Goal: Transaction & Acquisition: Subscribe to service/newsletter

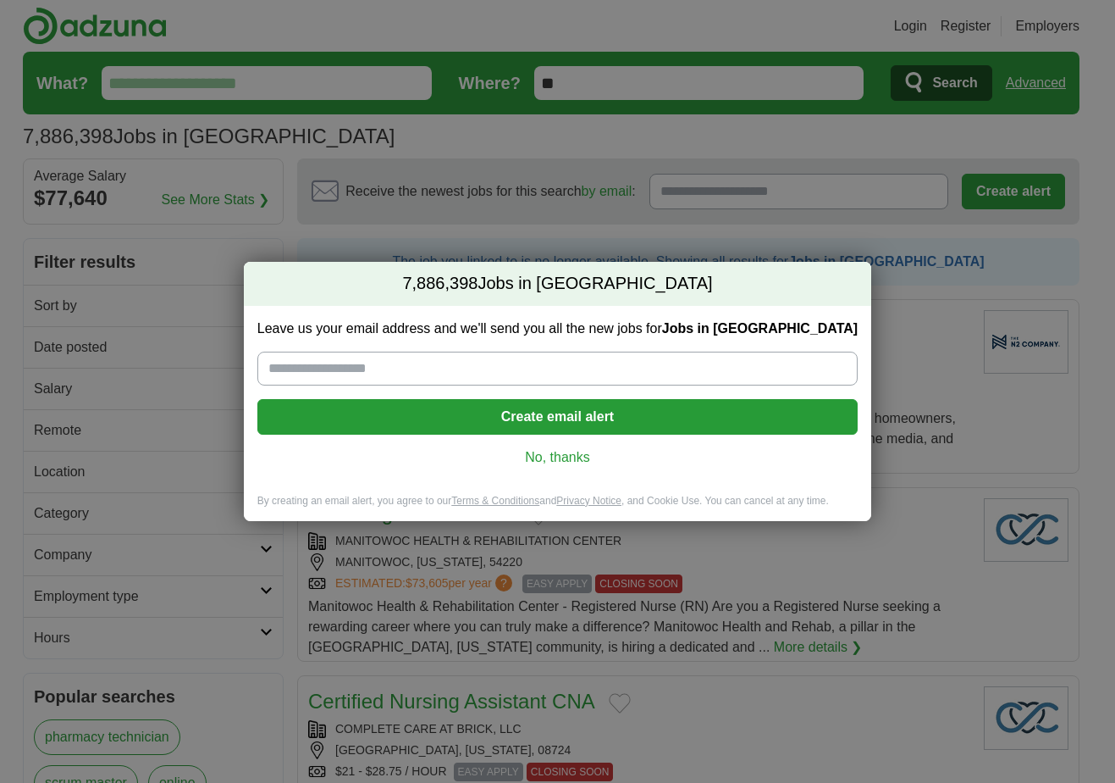
click at [440, 366] on input "Leave us your email address and we'll send you all the new jobs for Jobs in [GE…" at bounding box center [557, 368] width 600 height 34
type input "**********"
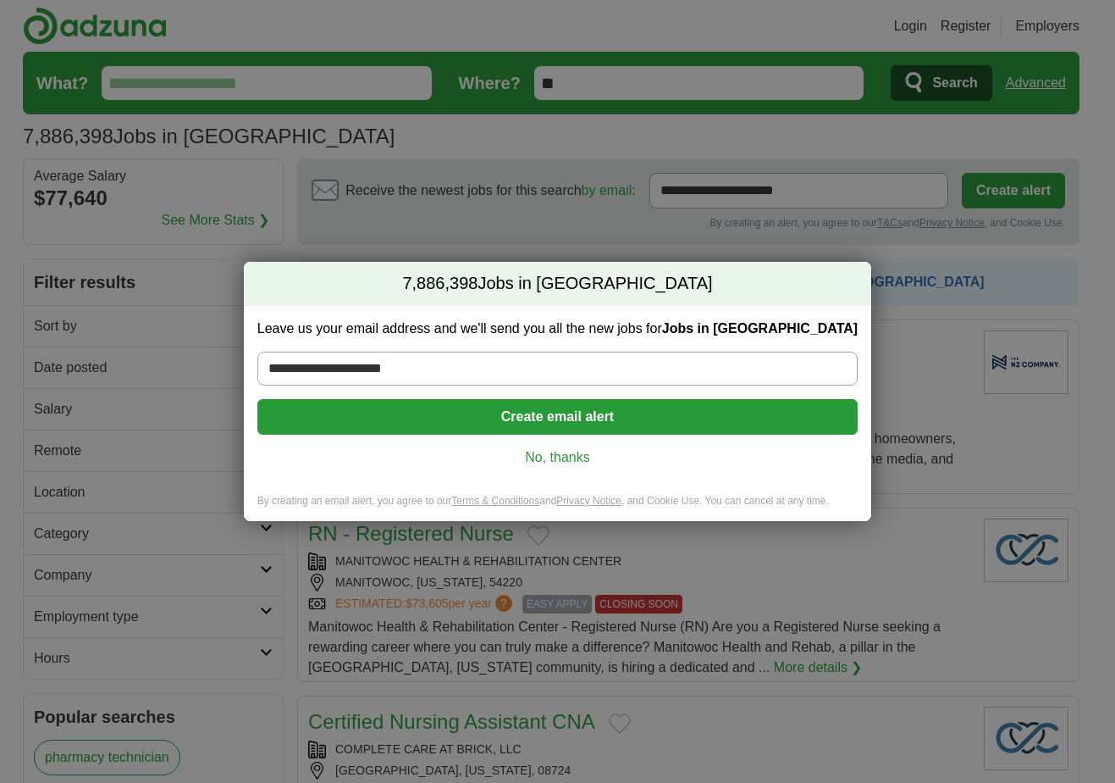
click at [549, 417] on button "Create email alert" at bounding box center [557, 417] width 600 height 36
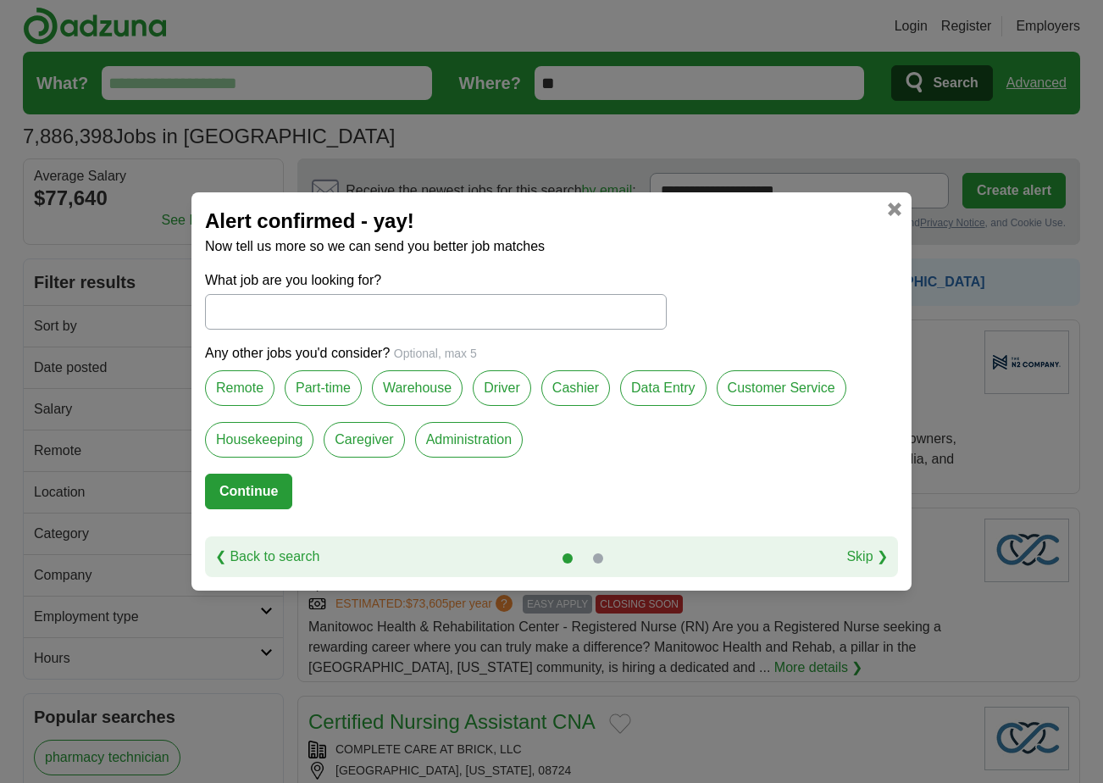
click at [346, 307] on input "What job are you looking for?" at bounding box center [436, 312] width 462 height 36
type input "**********"
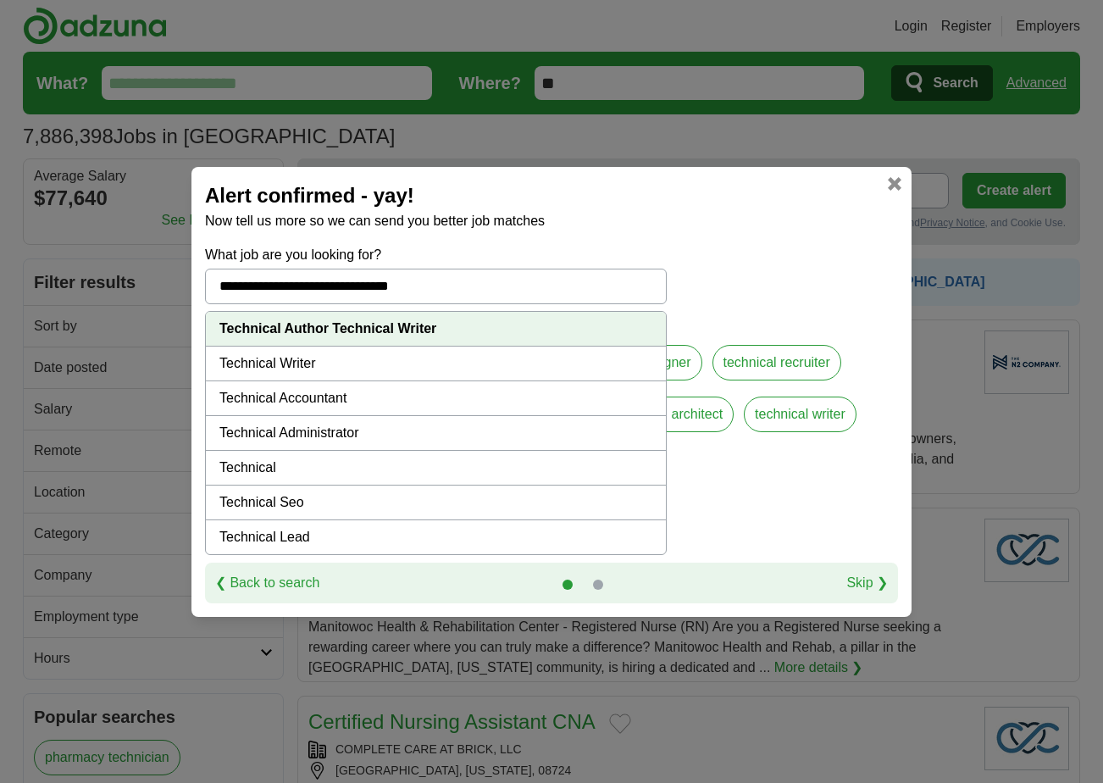
click at [373, 323] on strong "Technical Author Technical Writer" at bounding box center [327, 328] width 217 height 14
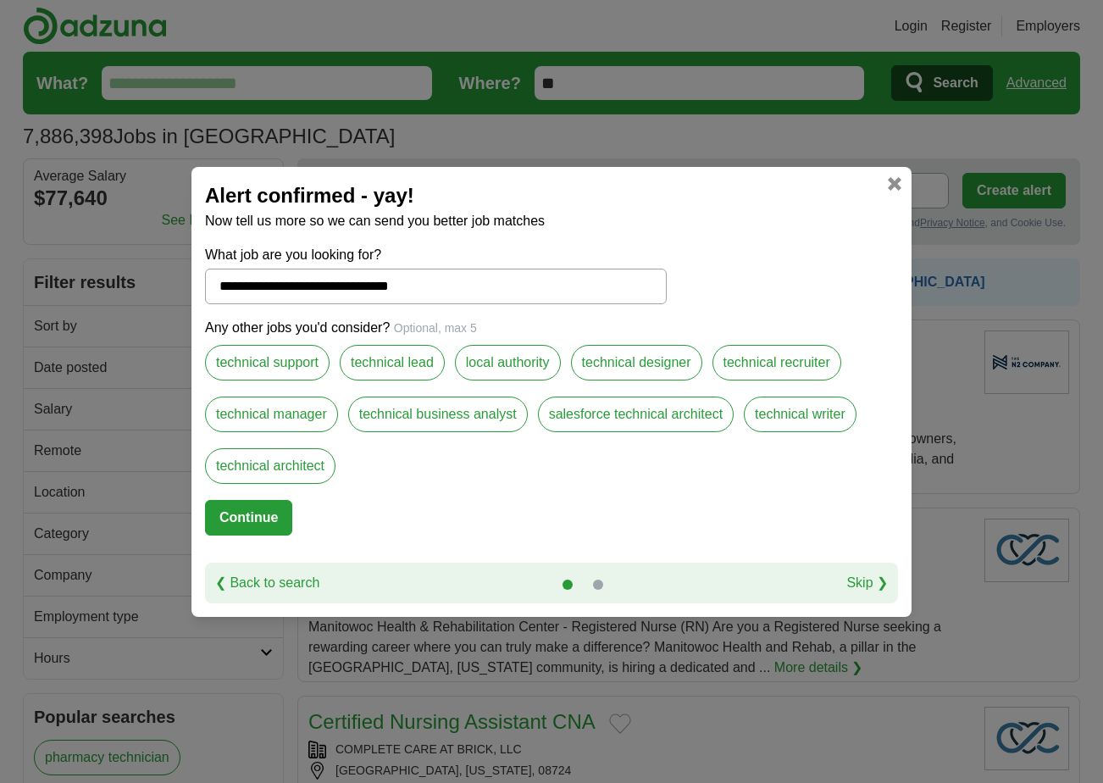
click at [871, 580] on link "Skip ❯" at bounding box center [866, 582] width 41 height 20
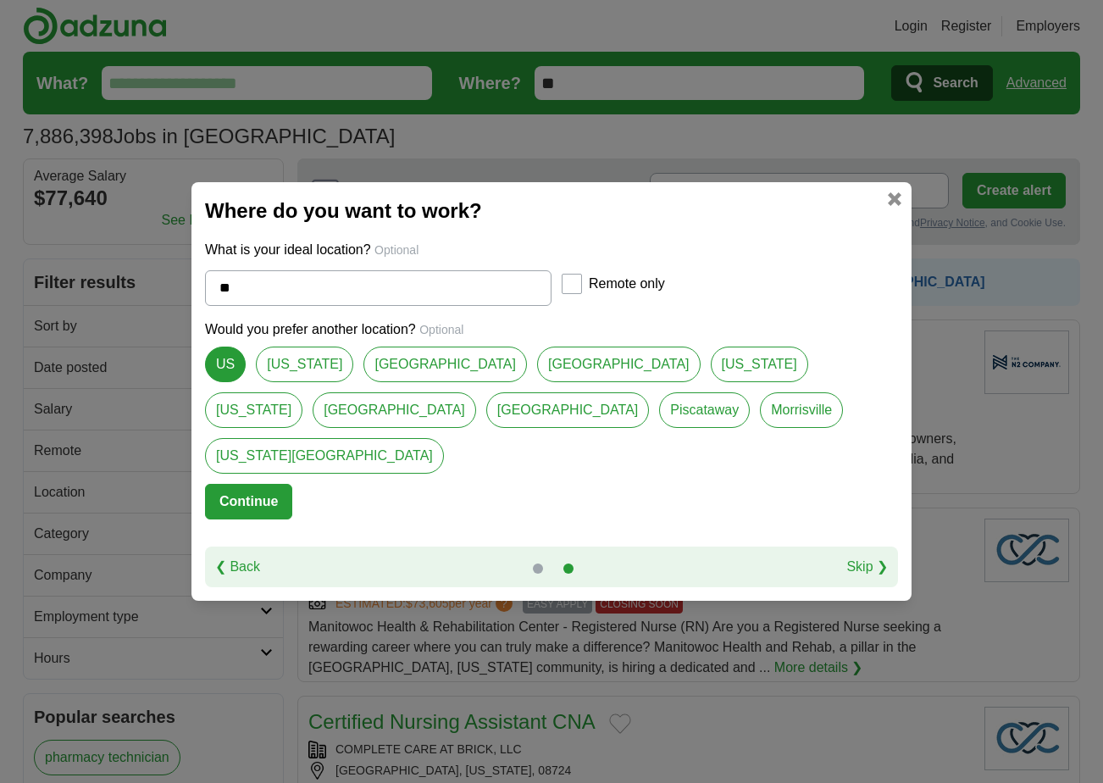
click at [266, 484] on button "Continue" at bounding box center [248, 502] width 87 height 36
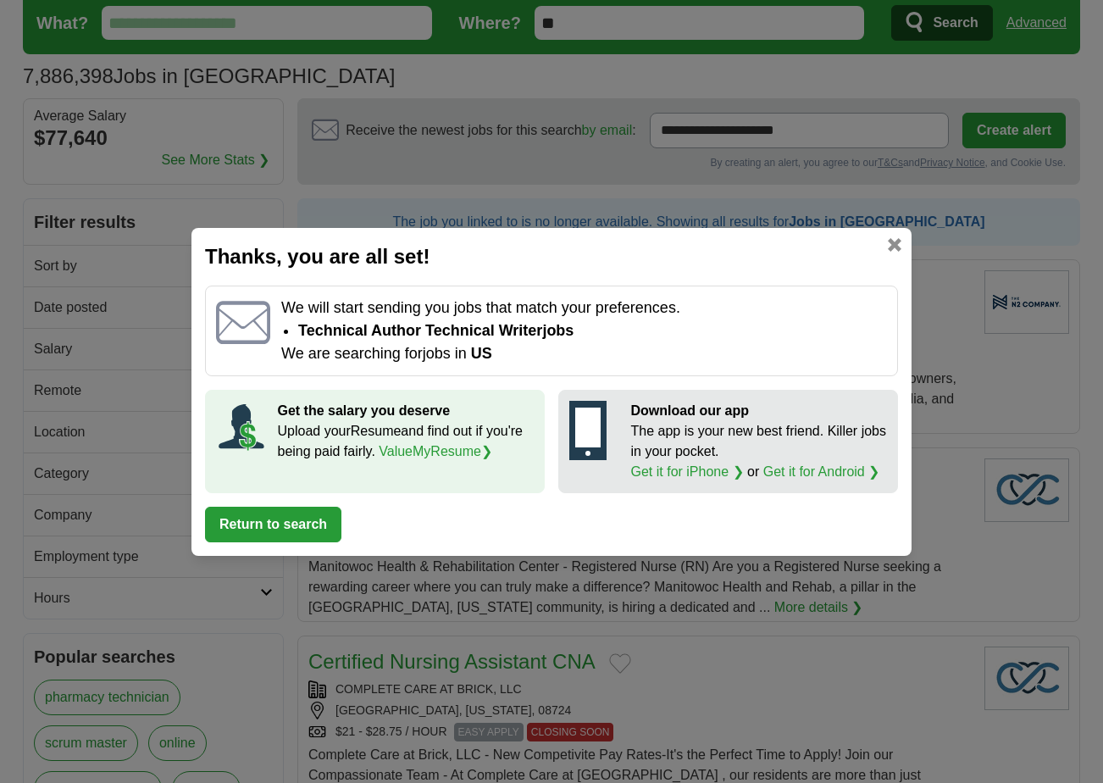
scroll to position [85, 0]
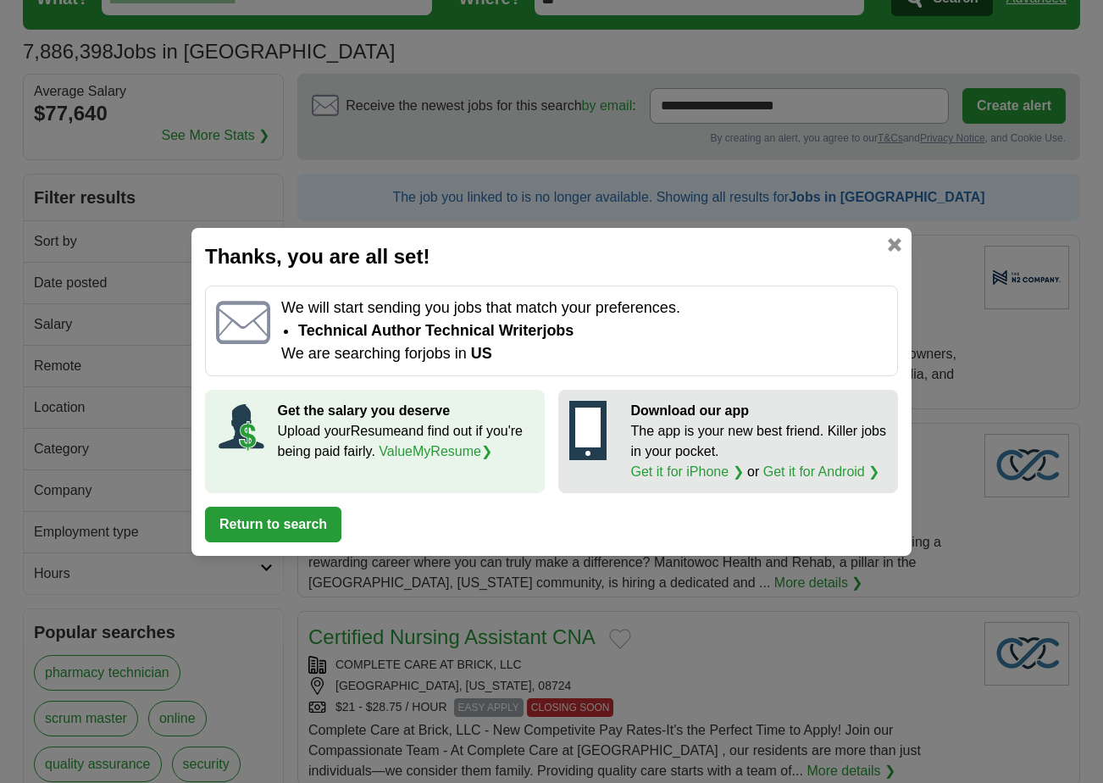
click at [301, 514] on button "Return to search" at bounding box center [273, 524] width 136 height 36
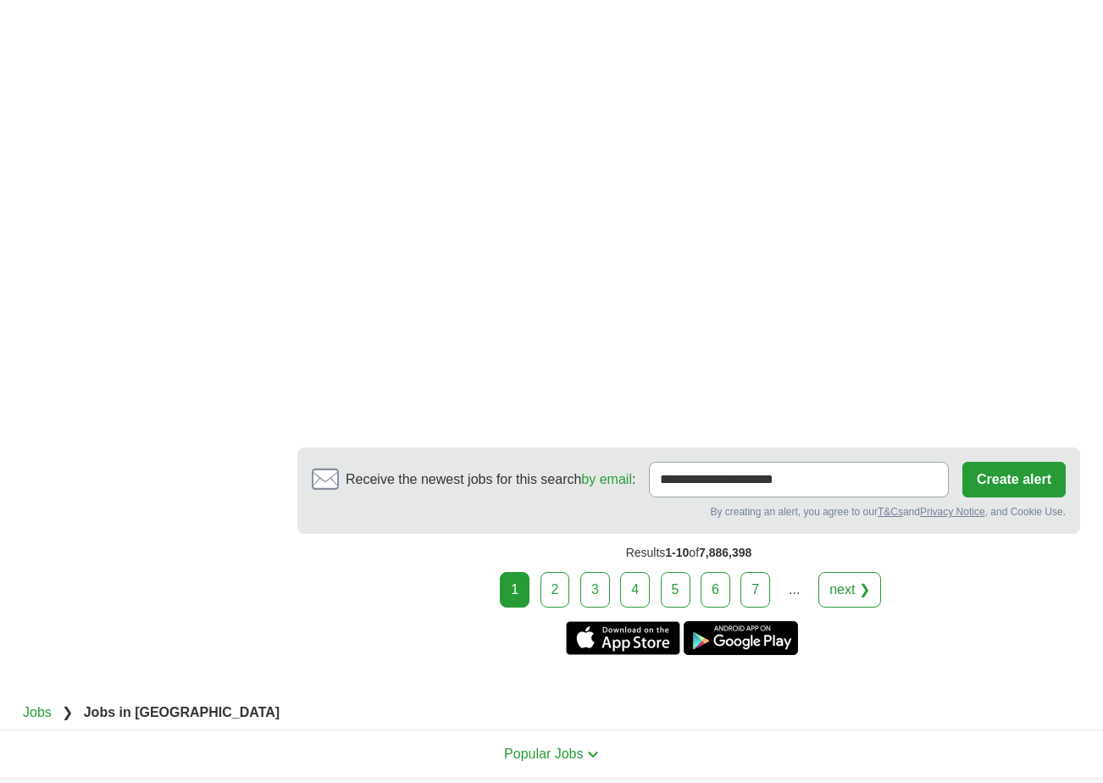
scroll to position [3049, 0]
